Goal: Transaction & Acquisition: Obtain resource

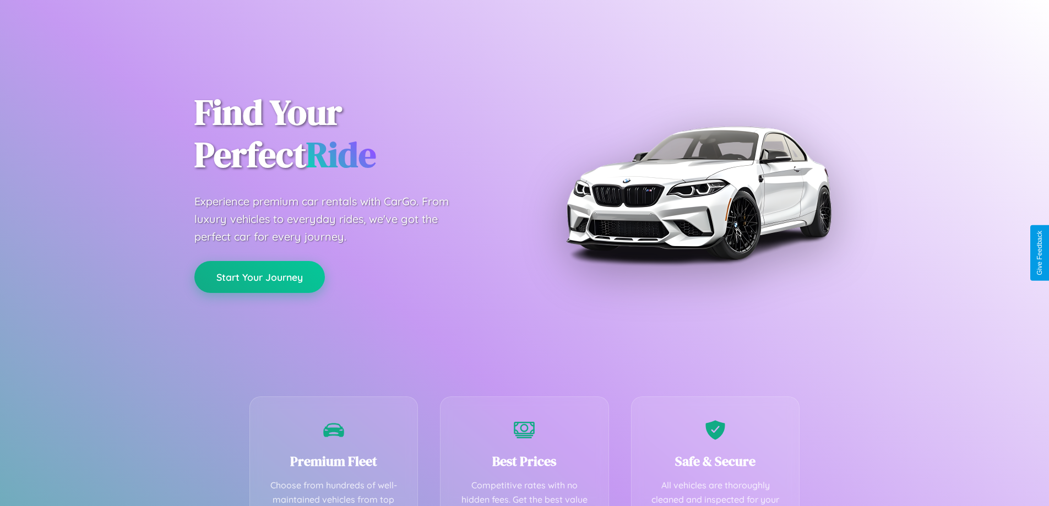
click at [259, 277] on button "Start Your Journey" at bounding box center [259, 277] width 131 height 32
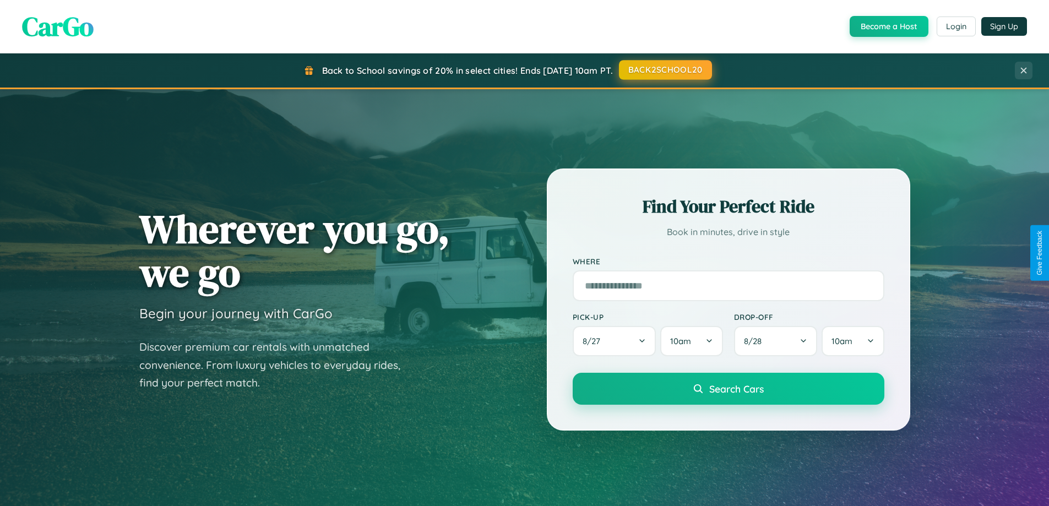
click at [665, 70] on button "BACK2SCHOOL20" at bounding box center [665, 70] width 93 height 20
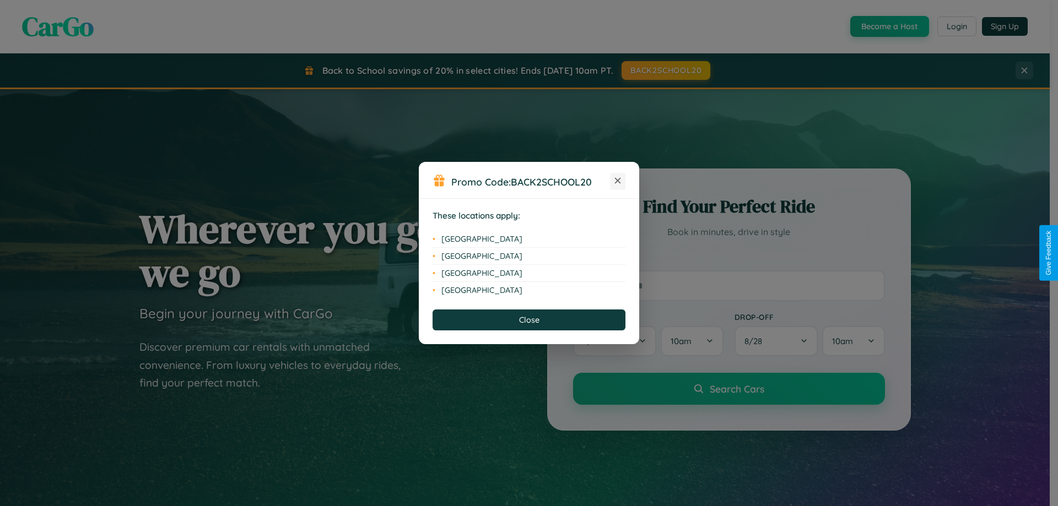
click at [617, 181] on icon at bounding box center [618, 181] width 6 height 6
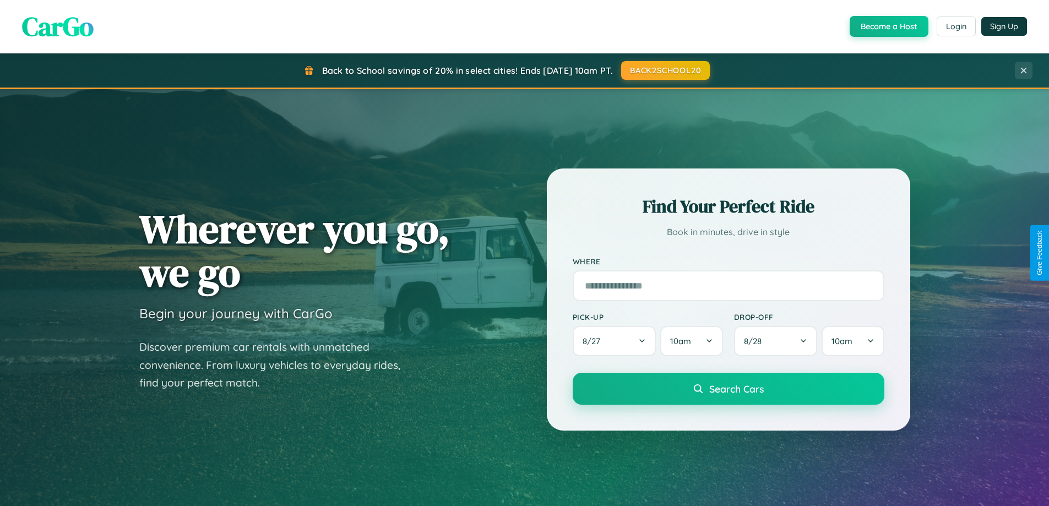
scroll to position [970, 0]
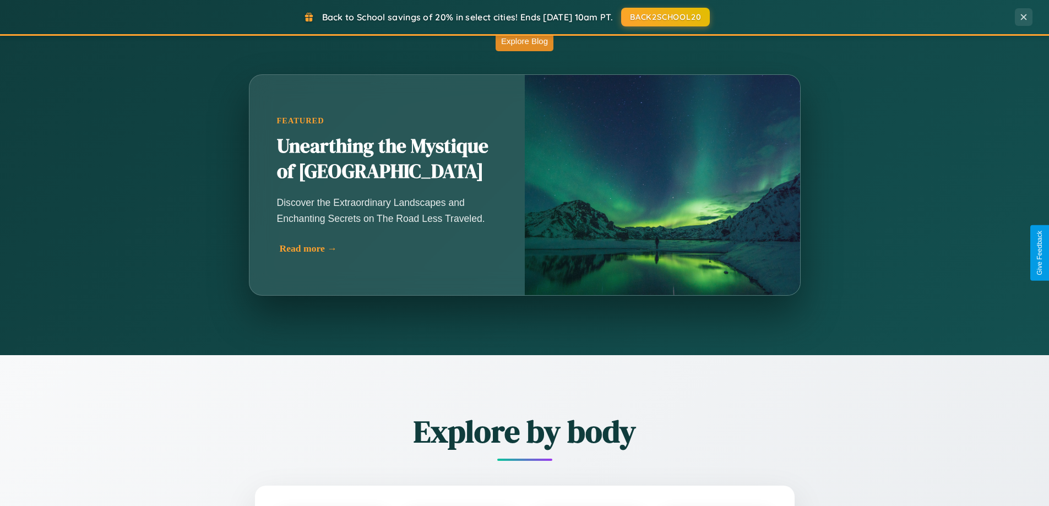
click at [388, 248] on div "Read more →" at bounding box center [390, 249] width 220 height 12
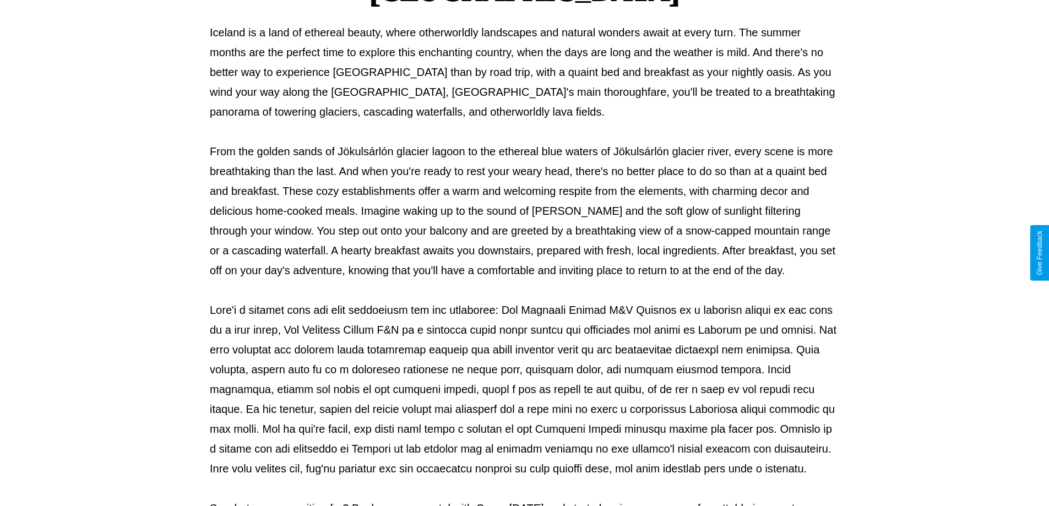
scroll to position [356, 0]
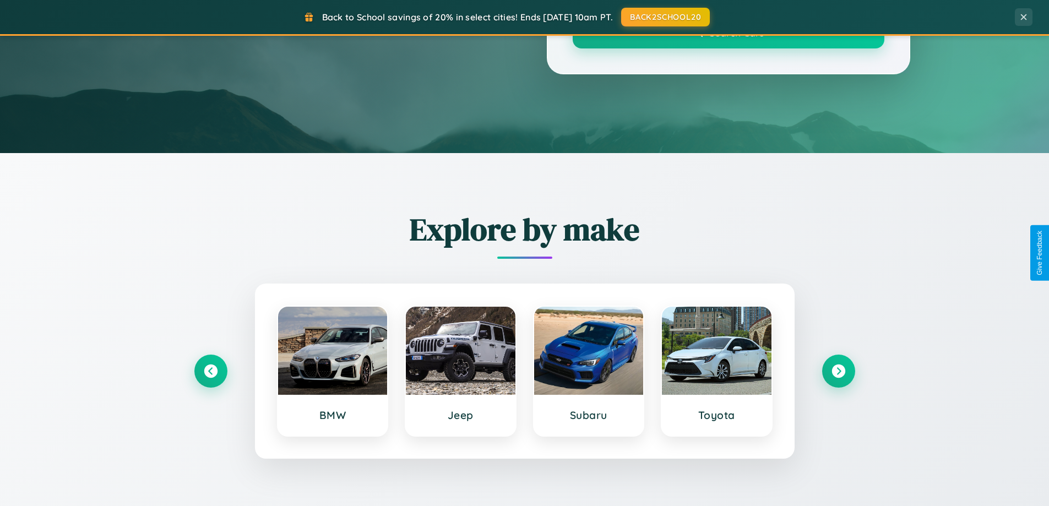
scroll to position [970, 0]
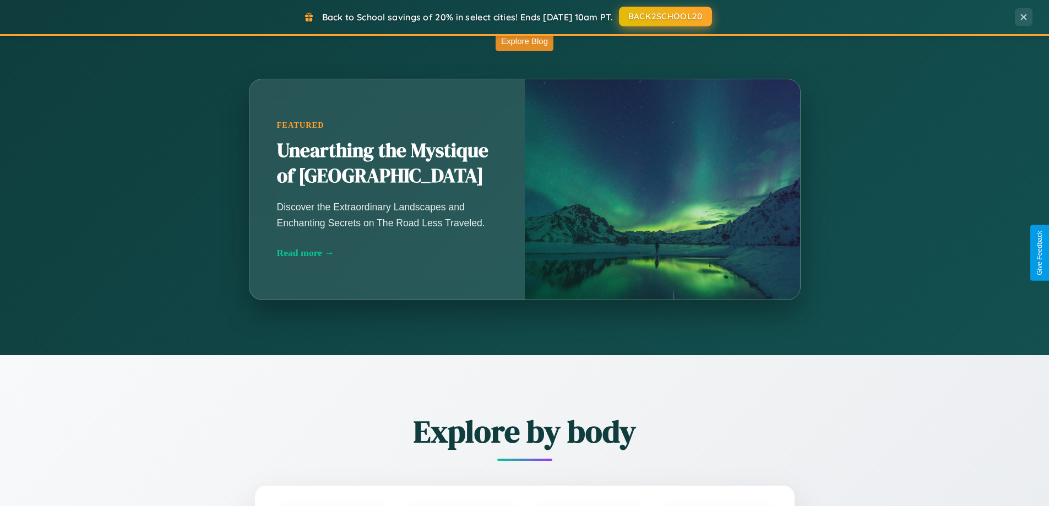
click at [665, 17] on button "BACK2SCHOOL20" at bounding box center [665, 17] width 93 height 20
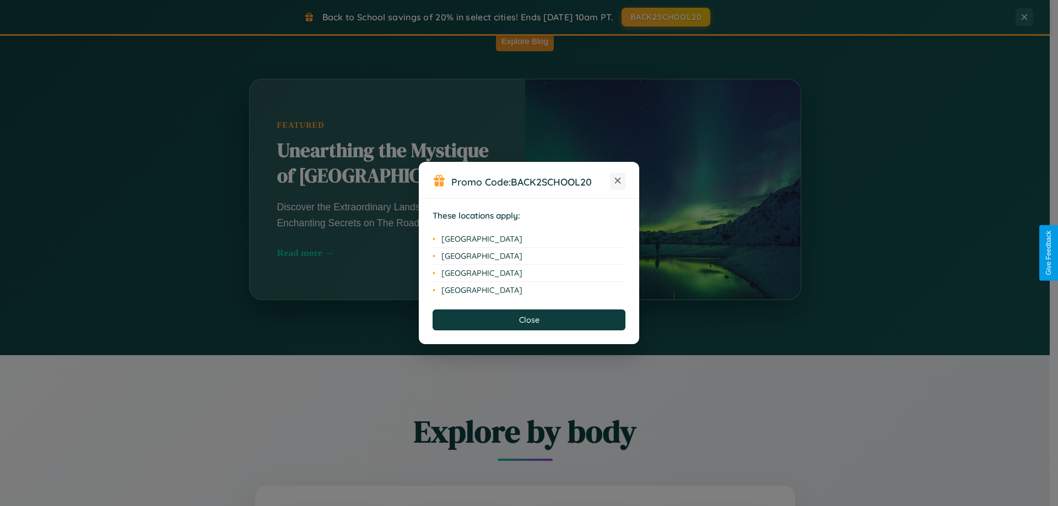
click at [617, 181] on icon at bounding box center [618, 181] width 6 height 6
